Goal: Task Accomplishment & Management: Use online tool/utility

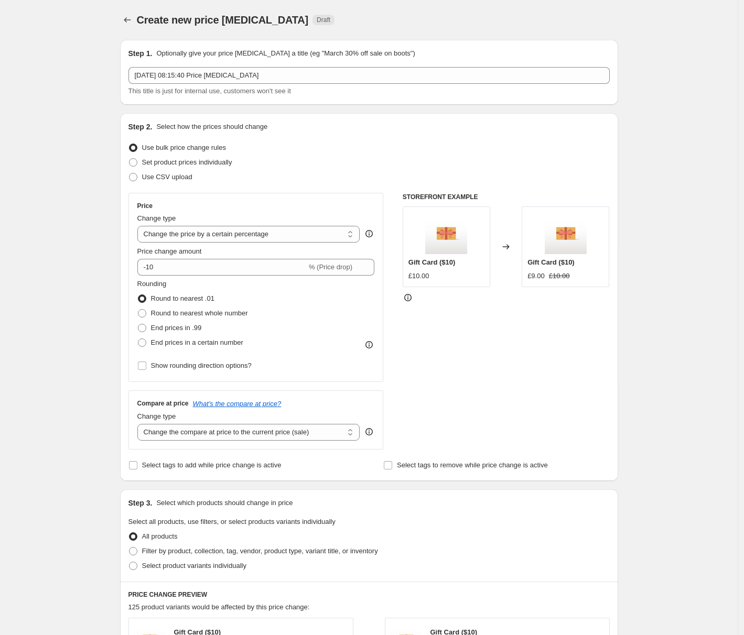
select select "percentage"
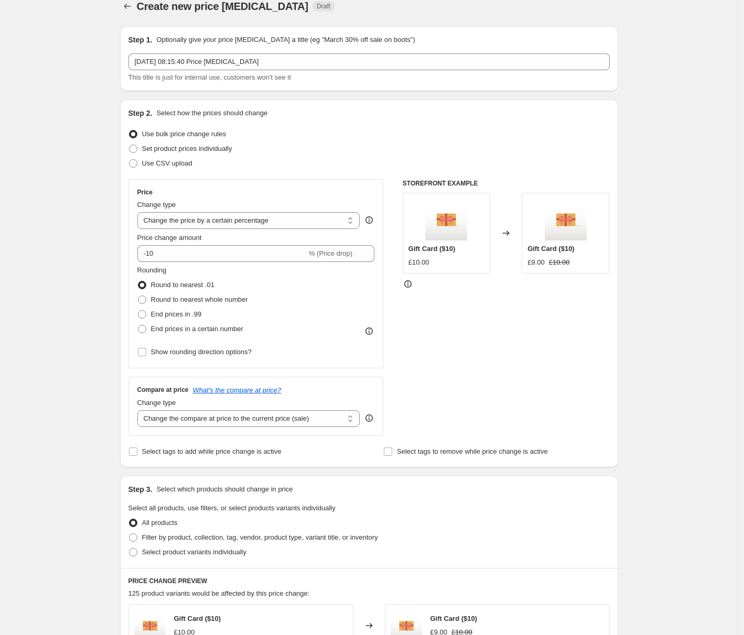
scroll to position [151, 0]
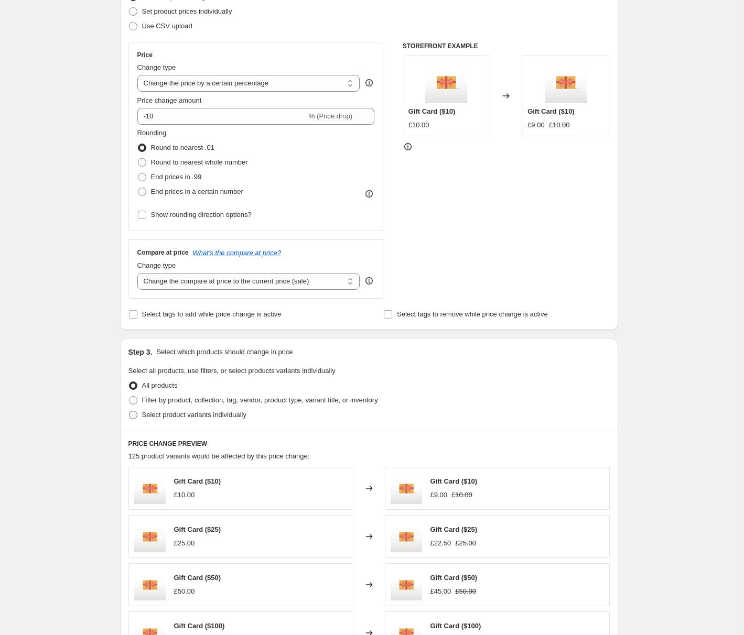
click at [238, 408] on label "Select product variants individually" at bounding box center [187, 415] width 118 height 15
click at [130, 411] on input "Select product variants individually" at bounding box center [129, 411] width 1 height 1
radio input "true"
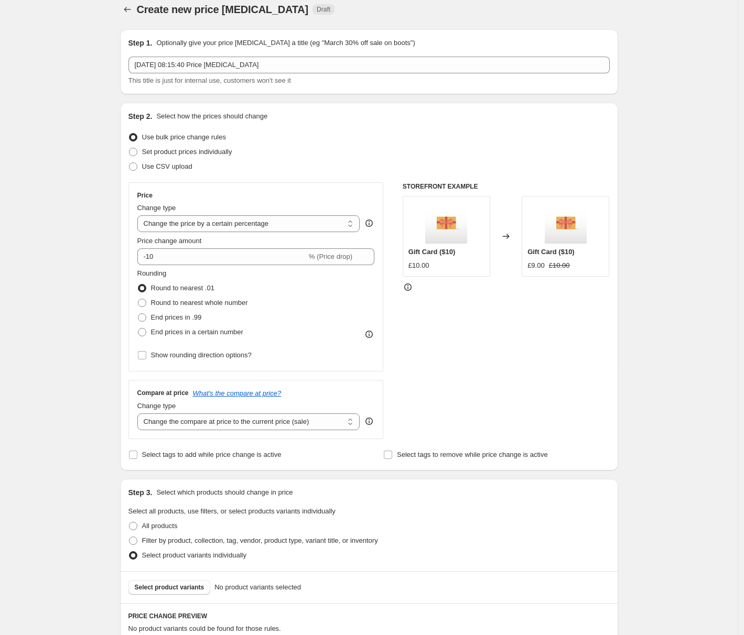
scroll to position [0, 0]
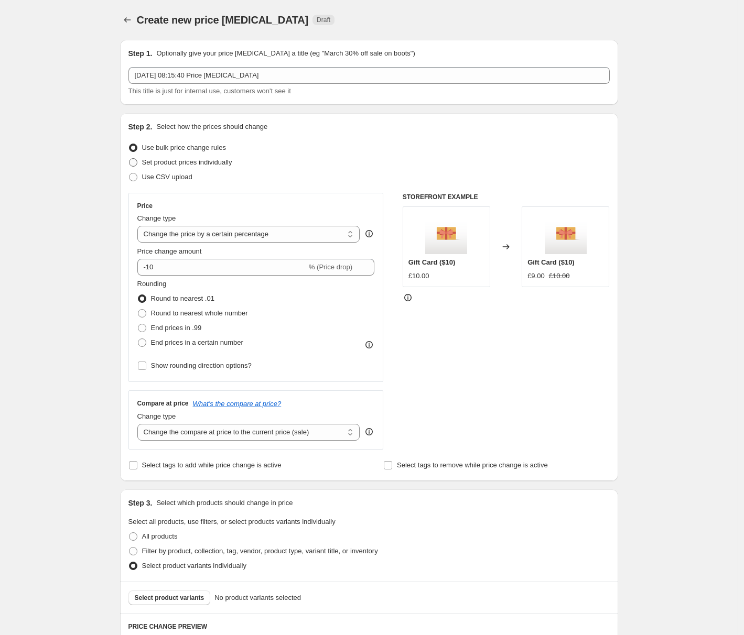
click at [186, 157] on label "Set product prices individually" at bounding box center [180, 162] width 104 height 15
click at [130, 158] on input "Set product prices individually" at bounding box center [129, 158] width 1 height 1
radio input "true"
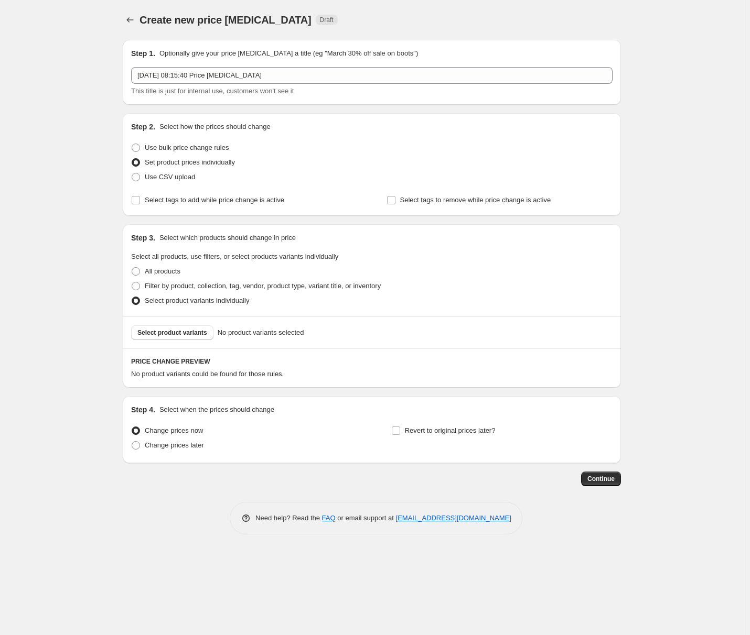
click at [182, 145] on span "Use bulk price change rules" at bounding box center [187, 148] width 84 height 8
click at [132, 144] on input "Use bulk price change rules" at bounding box center [132, 144] width 1 height 1
radio input "true"
select select "percentage"
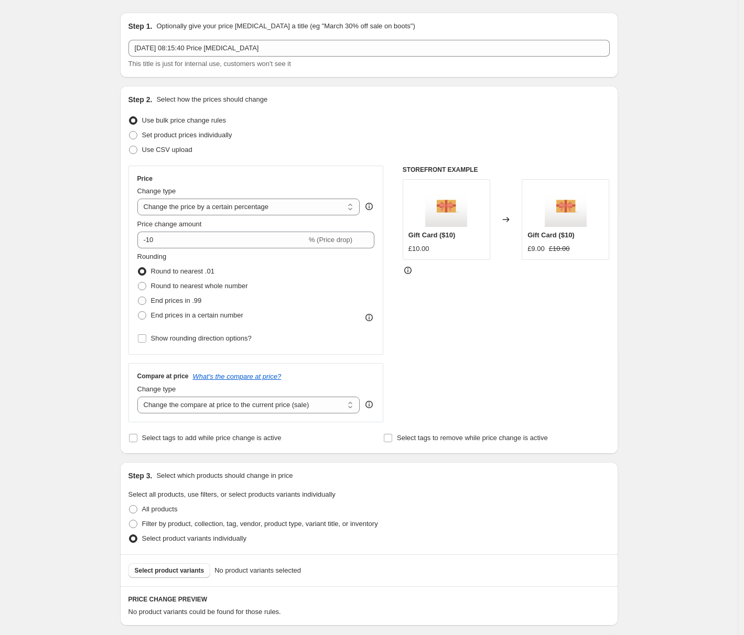
scroll to position [34, 0]
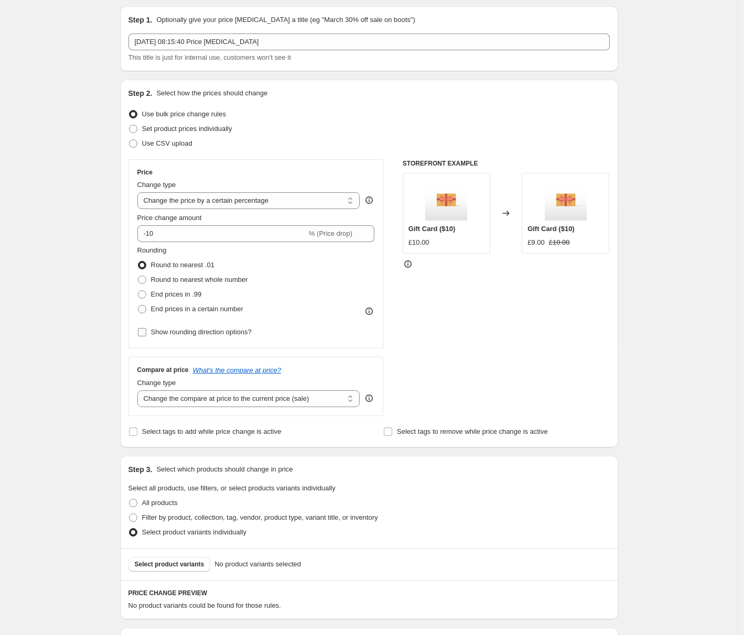
click at [223, 332] on span "Show rounding direction options?" at bounding box center [201, 332] width 101 height 8
click at [146, 332] on input "Show rounding direction options?" at bounding box center [142, 332] width 8 height 8
checkbox input "true"
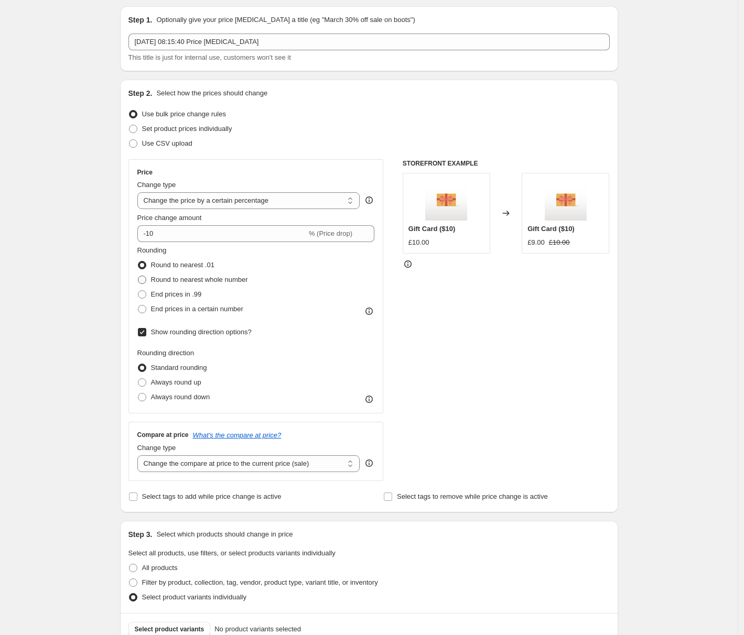
click at [211, 282] on span "Round to nearest whole number" at bounding box center [199, 280] width 97 height 8
click at [138, 276] on input "Round to nearest whole number" at bounding box center [138, 276] width 1 height 1
radio input "true"
click at [202, 289] on label "End prices in .99" at bounding box center [169, 294] width 64 height 15
click at [138, 290] on input "End prices in .99" at bounding box center [138, 290] width 1 height 1
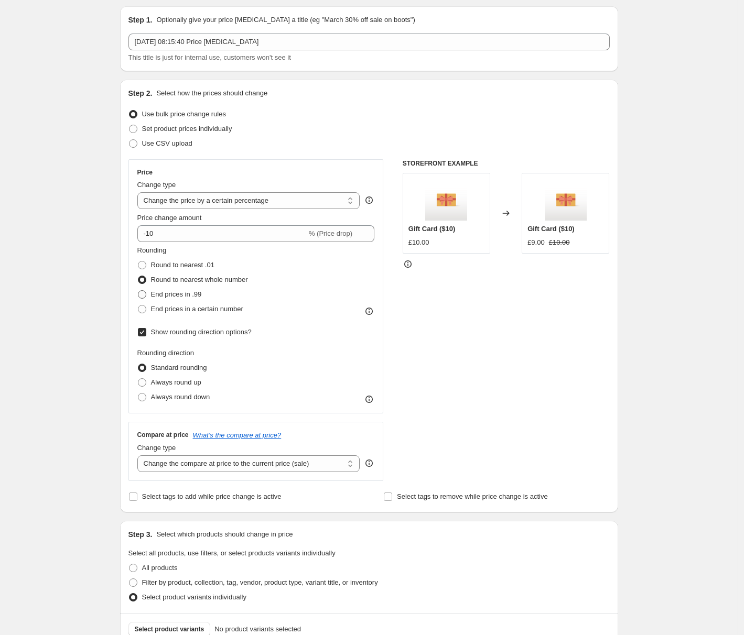
radio input "true"
click at [213, 308] on span "End prices in a certain number" at bounding box center [197, 309] width 92 height 8
click at [138, 306] on input "End prices in a certain number" at bounding box center [138, 305] width 1 height 1
radio input "true"
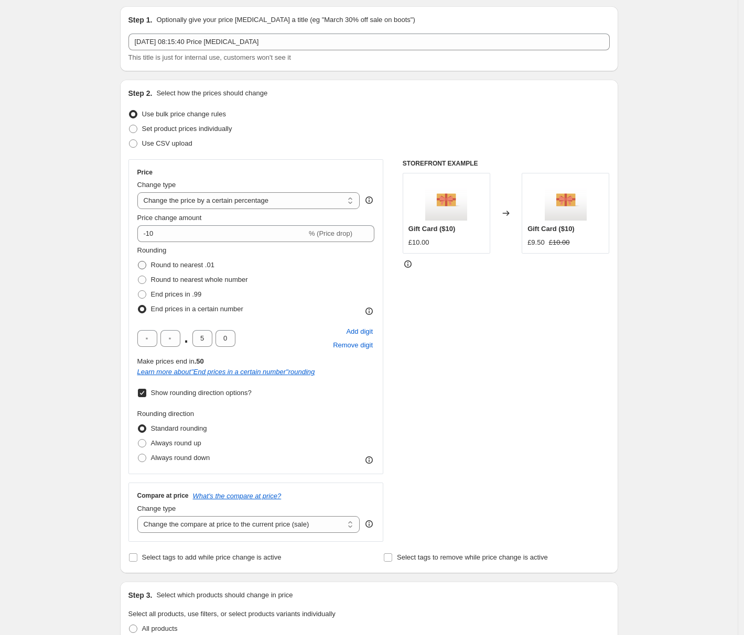
click at [192, 268] on span "Round to nearest .01" at bounding box center [182, 265] width 63 height 8
click at [138, 262] on input "Round to nearest .01" at bounding box center [138, 261] width 1 height 1
radio input "true"
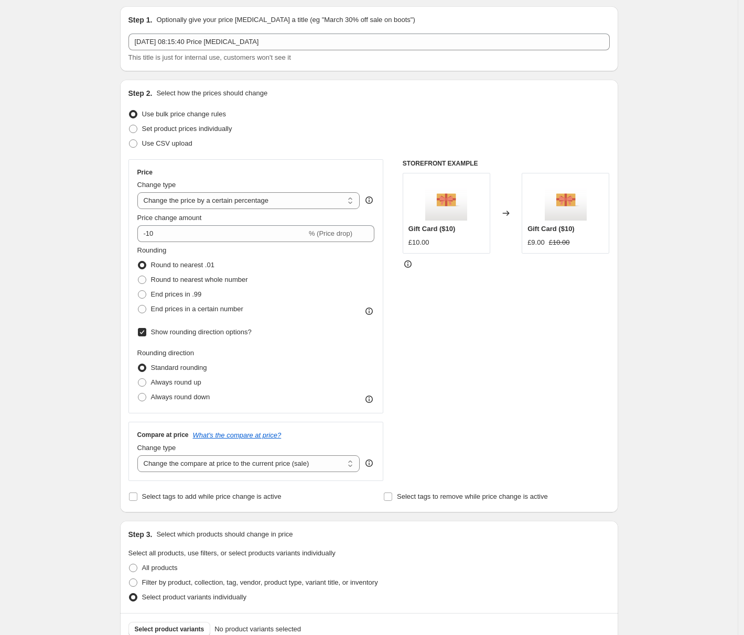
scroll to position [246, 0]
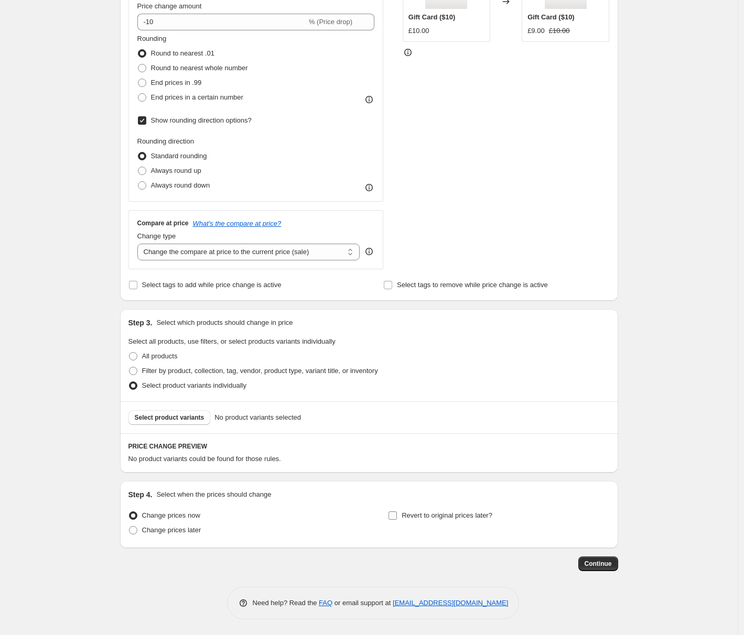
click at [397, 511] on span at bounding box center [392, 515] width 9 height 9
click at [397, 512] on input "Revert to original prices later?" at bounding box center [393, 516] width 8 height 8
checkbox input "true"
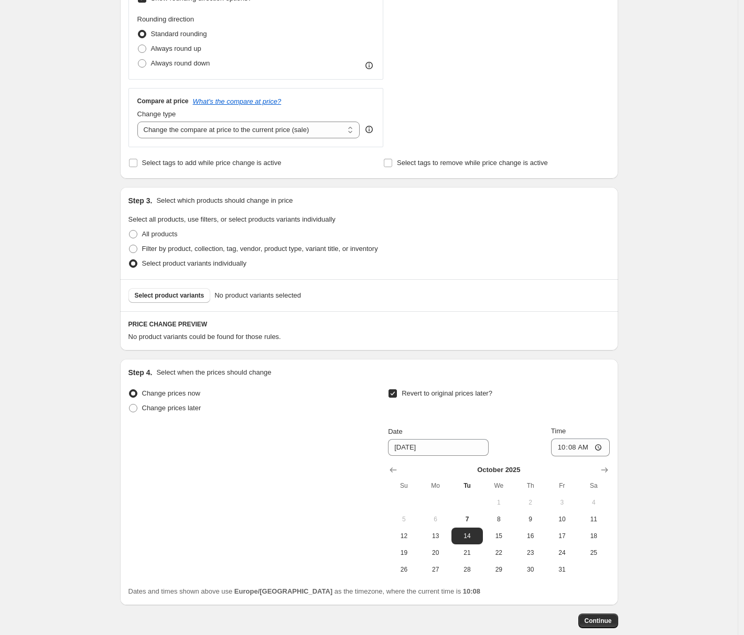
scroll to position [424, 0]
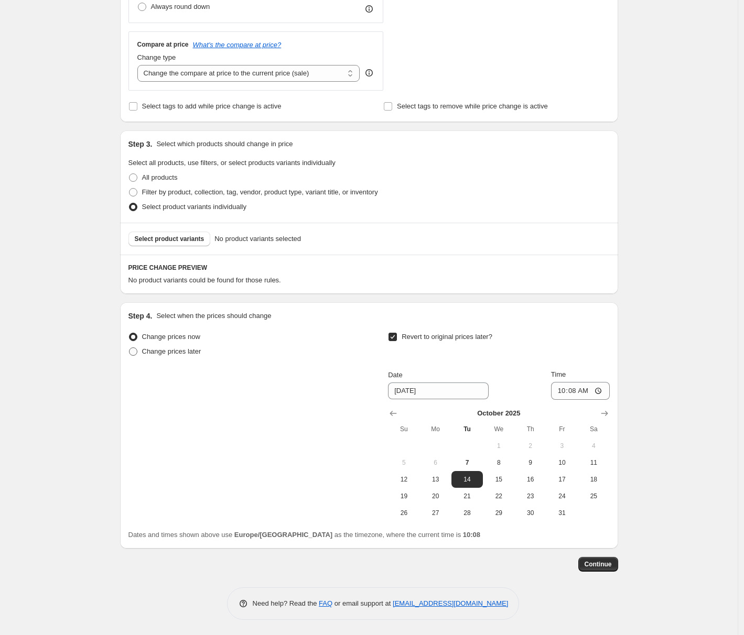
click at [170, 354] on span "Change prices later" at bounding box center [171, 352] width 59 height 8
click at [130, 348] on input "Change prices later" at bounding box center [129, 348] width 1 height 1
radio input "true"
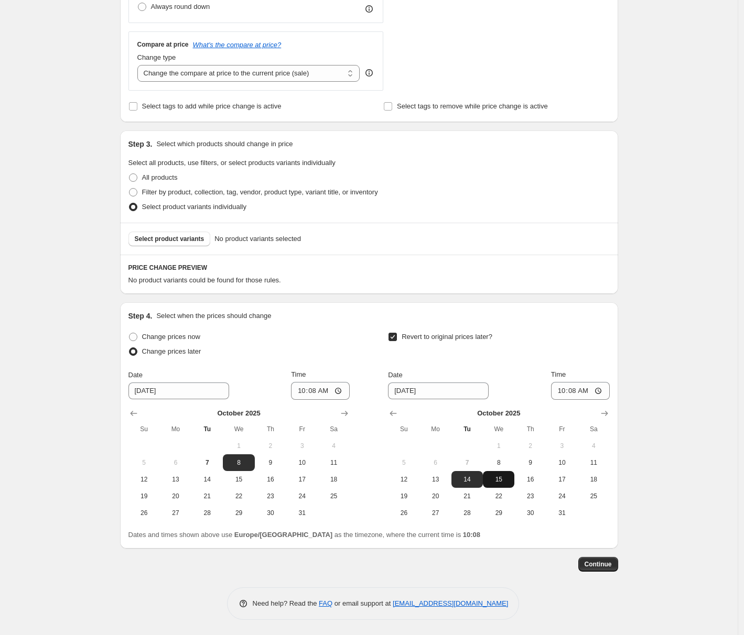
click at [492, 481] on span "15" at bounding box center [498, 480] width 23 height 8
type input "[DATE]"
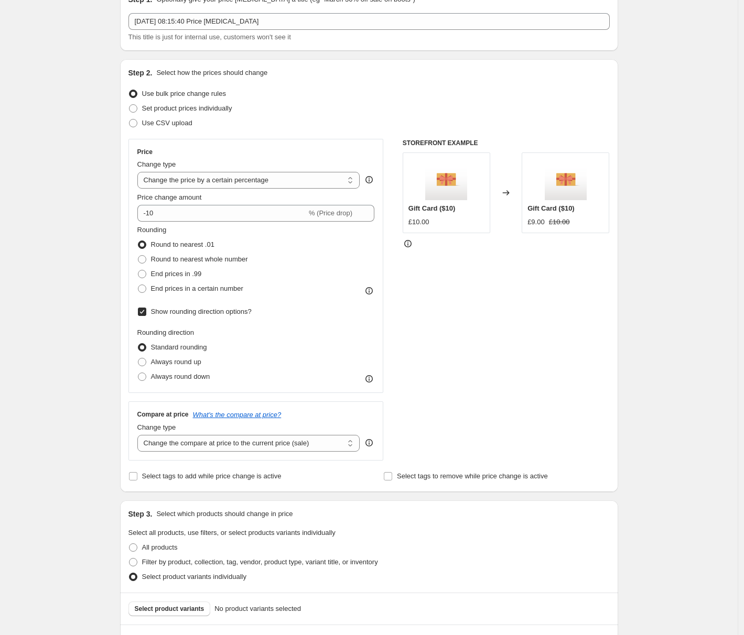
scroll to position [169, 0]
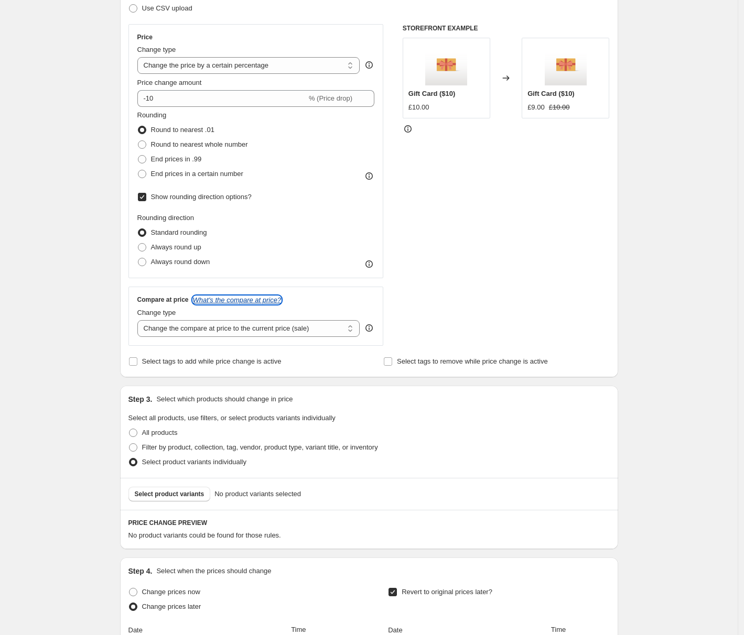
click at [263, 303] on icon "What's the compare at price?" at bounding box center [237, 300] width 89 height 8
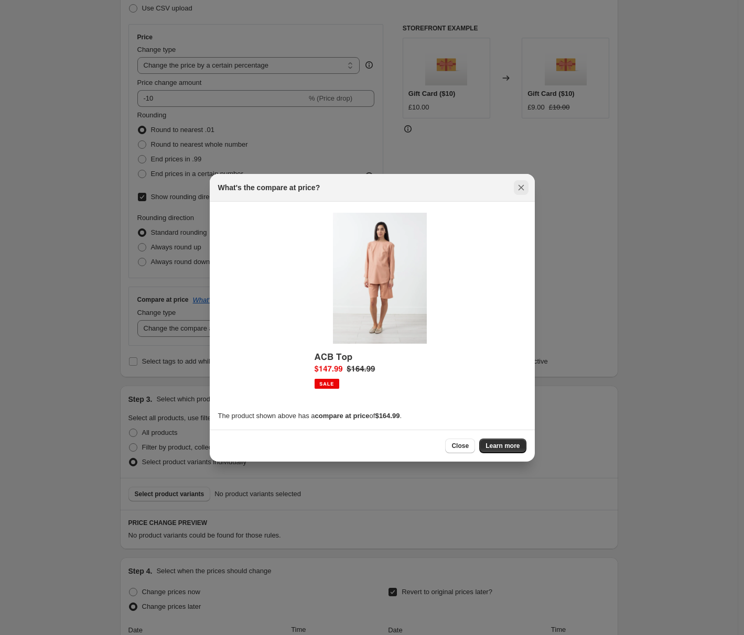
click at [520, 185] on icon "Close" at bounding box center [521, 187] width 10 height 10
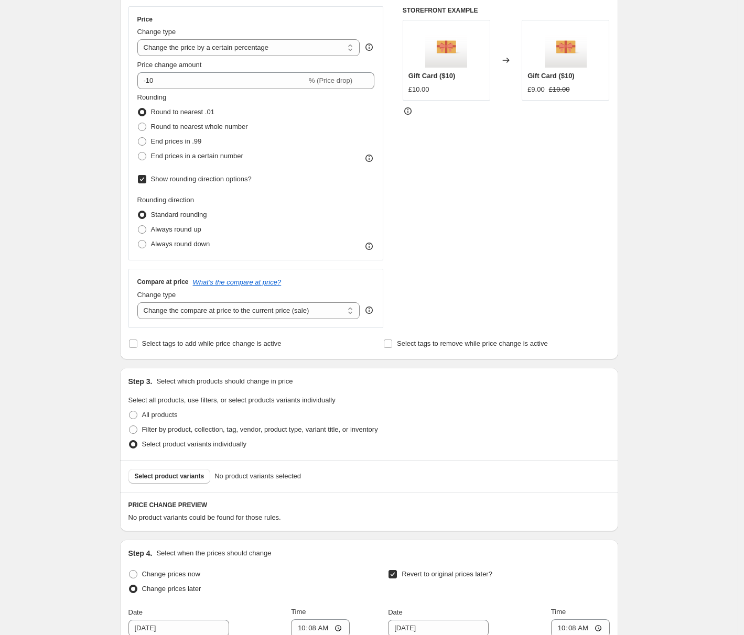
scroll to position [133, 0]
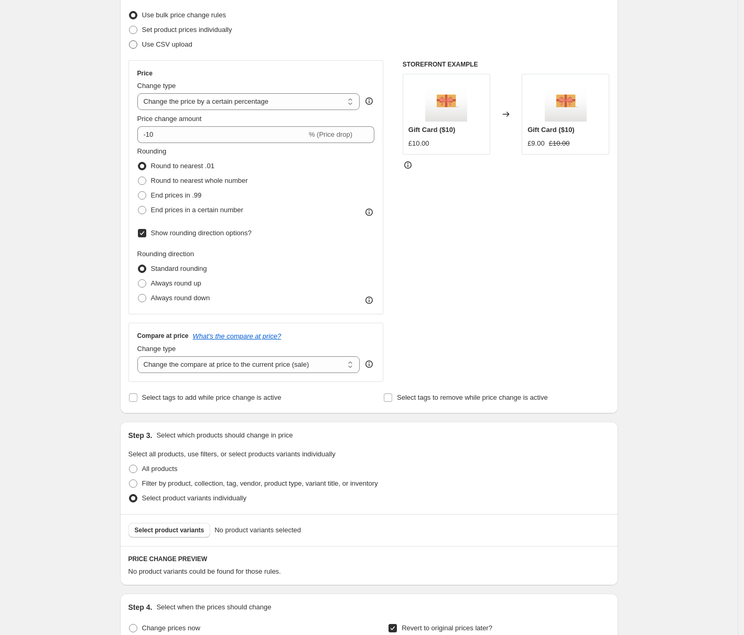
click at [186, 42] on span "Use CSV upload" at bounding box center [167, 44] width 50 height 8
click at [130, 41] on input "Use CSV upload" at bounding box center [129, 40] width 1 height 1
radio input "true"
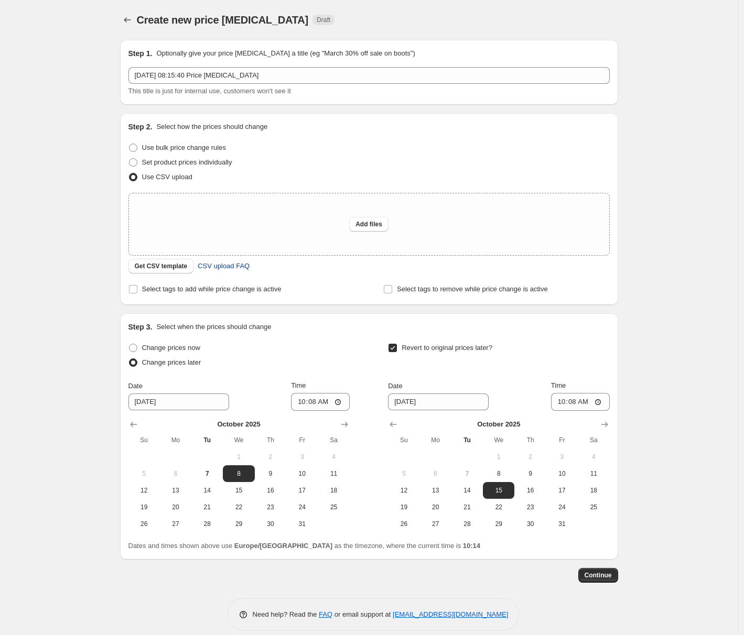
click at [233, 262] on link "CSV upload FAQ" at bounding box center [223, 266] width 64 height 17
